Goal: Task Accomplishment & Management: Manage account settings

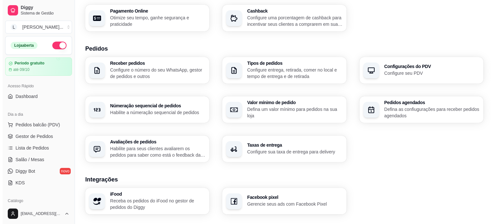
scroll to position [129, 0]
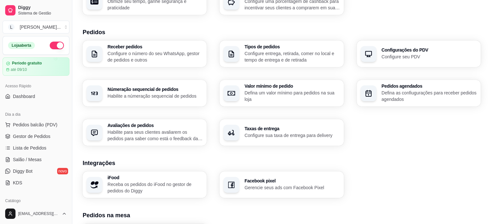
click at [259, 124] on div "Taxas de entrega Configure sua taxa de entrega para delivery" at bounding box center [281, 132] width 124 height 26
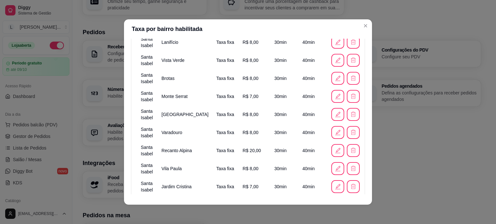
scroll to position [340, 0]
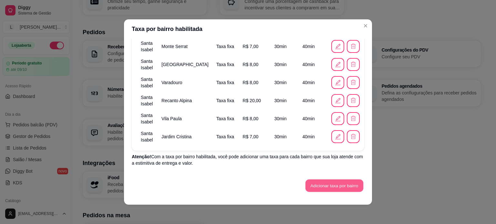
click at [325, 182] on button "Adicionar taxa por bairro" at bounding box center [334, 186] width 58 height 13
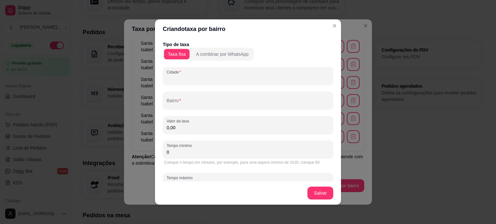
click at [181, 82] on input "Cidade" at bounding box center [248, 79] width 163 height 6
type input "Santa Isabel"
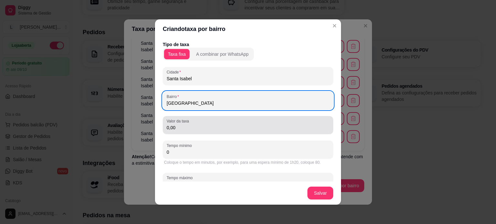
type input "[GEOGRAPHIC_DATA]"
click at [186, 130] on input "0,00" at bounding box center [248, 128] width 163 height 6
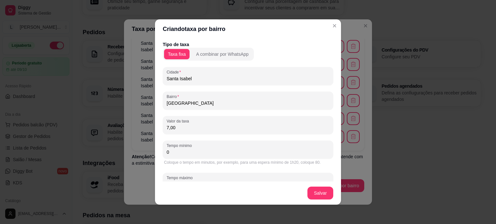
type input "7,00"
click at [274, 160] on div "Coloque o tempo em minutos, por exemplo, para uma espera mínimo de 1h20, coloqu…" at bounding box center [248, 162] width 168 height 5
drag, startPoint x: 223, startPoint y: 153, endPoint x: 128, endPoint y: 139, distance: 95.8
click at [141, 141] on div "Criando taxa por bairro Tipo de taxa Taxa fixa A combinar por WhatsApp [GEOGRAP…" at bounding box center [248, 112] width 496 height 224
type input "30"
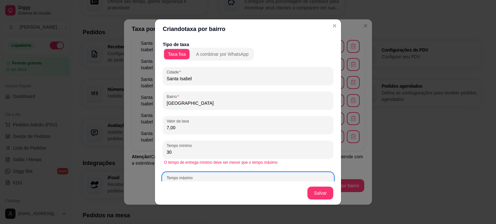
scroll to position [6, 0]
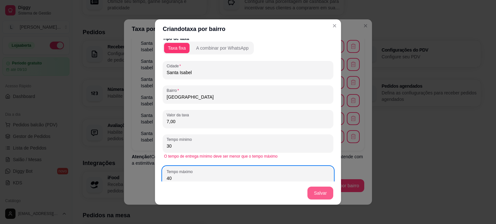
type input "40"
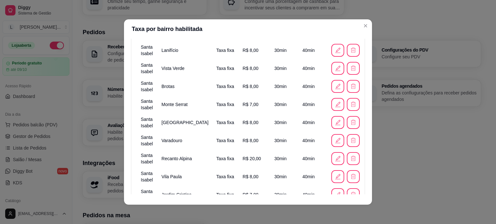
scroll to position [358, 0]
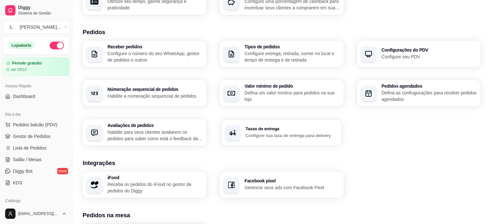
click at [284, 134] on p "Configure sua taxa de entrega para delivery" at bounding box center [292, 135] width 92 height 6
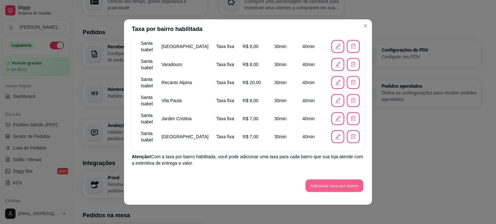
click at [316, 187] on button "Adicionar taxa por bairro" at bounding box center [334, 186] width 58 height 13
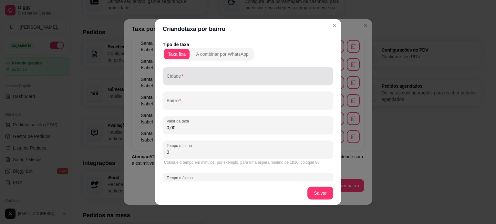
click at [185, 81] on input "Cidade" at bounding box center [248, 79] width 163 height 6
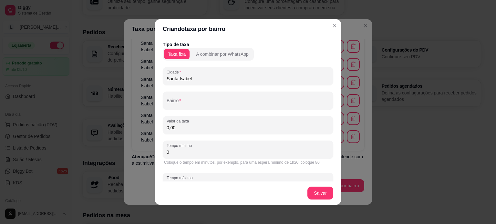
type input "Santa Isabel"
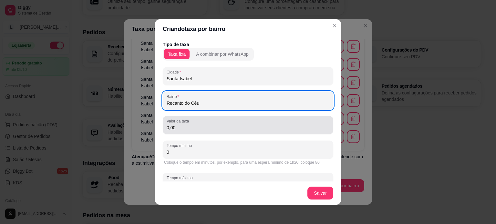
type input "Recanto do Céu"
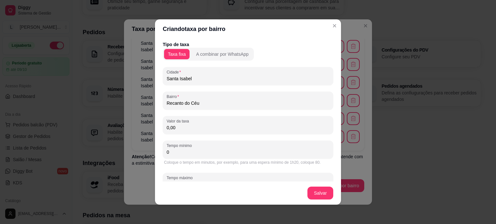
drag, startPoint x: 201, startPoint y: 125, endPoint x: 198, endPoint y: 124, distance: 3.4
click at [201, 125] on input "0,00" at bounding box center [248, 128] width 163 height 6
click at [201, 49] on button "A combinar por WhatsApp" at bounding box center [222, 54] width 60 height 10
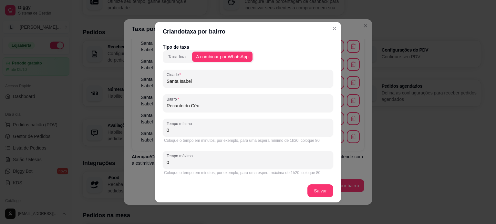
drag, startPoint x: 199, startPoint y: 130, endPoint x: 126, endPoint y: 129, distance: 72.9
click at [126, 129] on div "Criando taxa por bairro Tipo de taxa Taxa fixa A combinar por WhatsApp Cidade S…" at bounding box center [248, 112] width 496 height 224
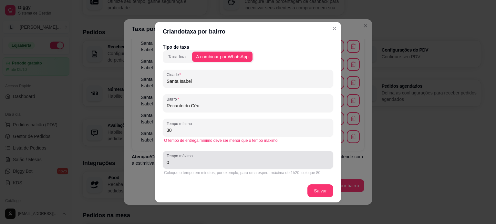
type input "30"
drag, startPoint x: 173, startPoint y: 166, endPoint x: 162, endPoint y: 167, distance: 11.3
click at [162, 167] on div "Tipo de taxa Taxa fixa A combinar por WhatsApp Cidade Santa Isabel Bairro Recan…" at bounding box center [248, 110] width 186 height 138
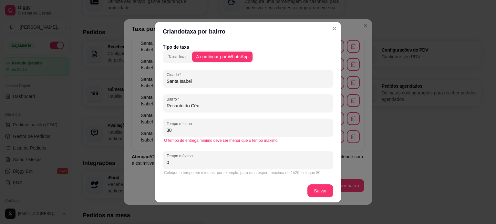
drag, startPoint x: 170, startPoint y: 167, endPoint x: 161, endPoint y: 167, distance: 9.4
click at [161, 167] on div "Tipo de taxa Taxa fixa A combinar por WhatsApp Cidade Santa Isabel Bairro Recan…" at bounding box center [248, 110] width 186 height 138
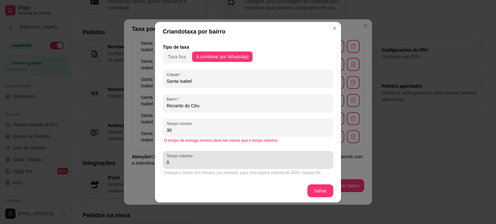
drag, startPoint x: 165, startPoint y: 164, endPoint x: 176, endPoint y: 165, distance: 10.3
click at [176, 165] on div "Tempo máximo 0" at bounding box center [248, 160] width 170 height 18
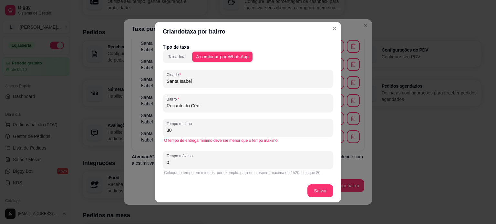
drag, startPoint x: 175, startPoint y: 160, endPoint x: 162, endPoint y: 160, distance: 12.6
click at [162, 160] on div "Tipo de taxa Taxa fixa A combinar por WhatsApp Cidade Santa Isabel Bairro Recan…" at bounding box center [248, 110] width 186 height 138
type input "40"
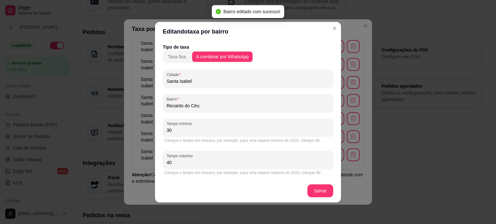
click at [335, 34] on header "Editando taxa por bairro" at bounding box center [248, 31] width 186 height 19
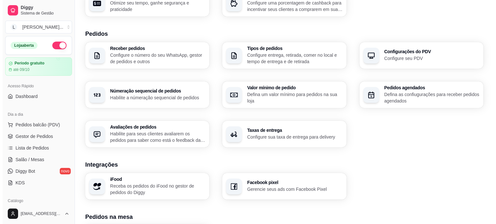
scroll to position [129, 0]
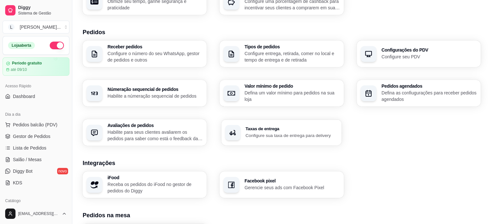
click at [293, 136] on p "Configure sua taxa de entrega para delivery" at bounding box center [292, 135] width 92 height 6
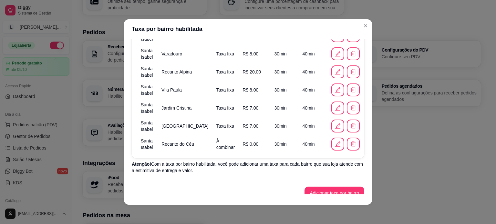
scroll to position [377, 0]
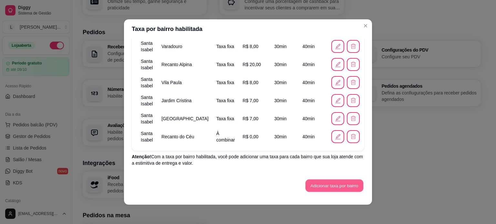
click at [325, 183] on button "Adicionar taxa por bairro" at bounding box center [334, 186] width 58 height 13
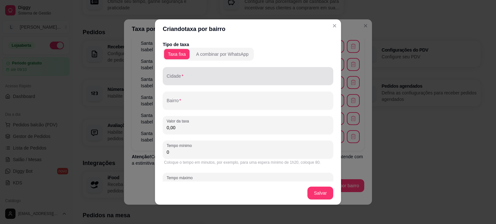
click at [184, 78] on input "Cidade" at bounding box center [248, 79] width 163 height 6
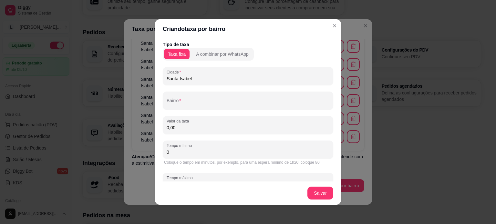
type input "Santa Isabel"
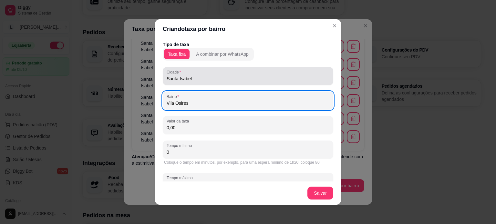
type input "Vila Osires"
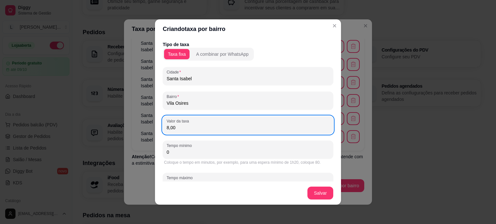
type input "8,00"
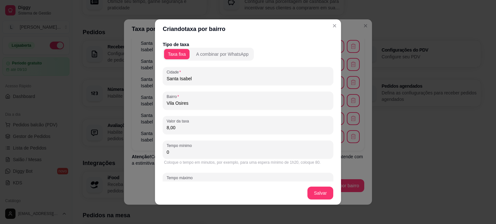
drag, startPoint x: 189, startPoint y: 149, endPoint x: 160, endPoint y: 140, distance: 31.0
click at [150, 149] on div "Criando taxa por bairro Tipo de taxa Taxa fixa A combinar por WhatsApp [GEOGRAP…" at bounding box center [248, 112] width 496 height 224
type input "30"
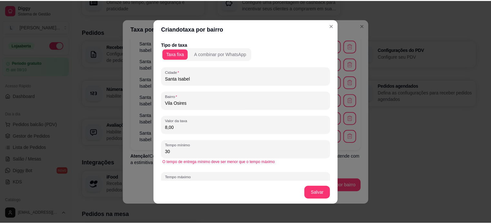
scroll to position [6, 0]
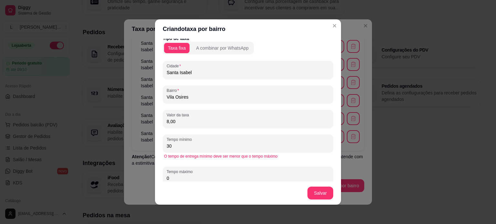
drag, startPoint x: 175, startPoint y: 177, endPoint x: 138, endPoint y: 172, distance: 37.2
click at [139, 172] on div "Criando taxa por bairro Tipo de taxa Taxa fixa A combinar por WhatsApp [GEOGRAP…" at bounding box center [248, 112] width 496 height 224
type input "40"
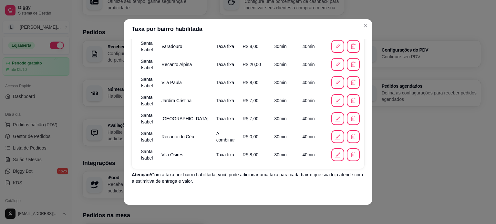
click at [368, 24] on header "Taxa por bairro habilitada" at bounding box center [248, 28] width 248 height 19
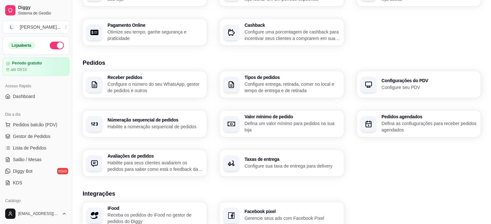
scroll to position [131, 0]
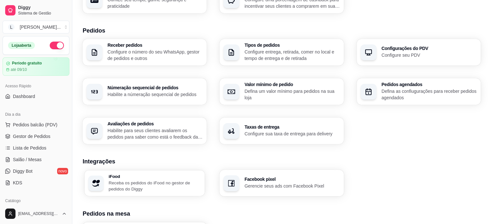
click at [187, 184] on p "Receba os pedidos do iFood no gestor de pedidos do Diggy" at bounding box center [154, 186] width 92 height 13
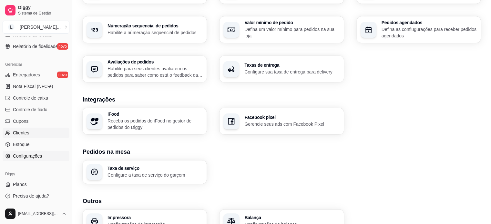
scroll to position [195, 0]
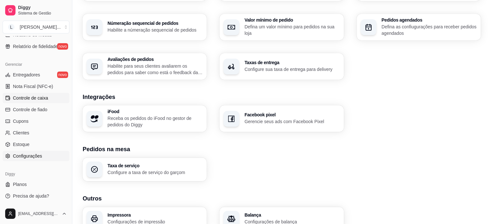
click at [26, 99] on span "Controle de caixa" at bounding box center [30, 98] width 35 height 6
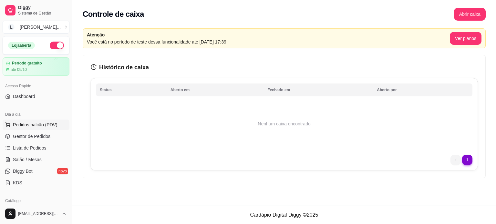
click at [32, 125] on span "Pedidos balcão (PDV)" at bounding box center [35, 125] width 45 height 6
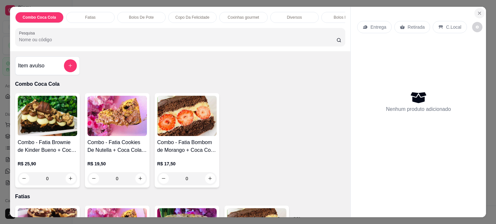
click at [477, 13] on icon "Close" at bounding box center [479, 13] width 5 height 5
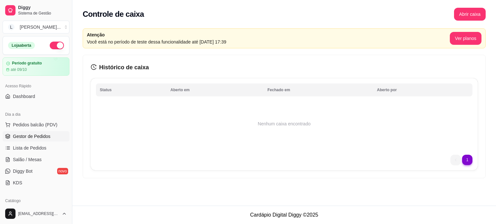
click at [39, 135] on span "Gestor de Pedidos" at bounding box center [31, 136] width 37 height 6
